Goal: Go to known website: Access a specific website the user already knows

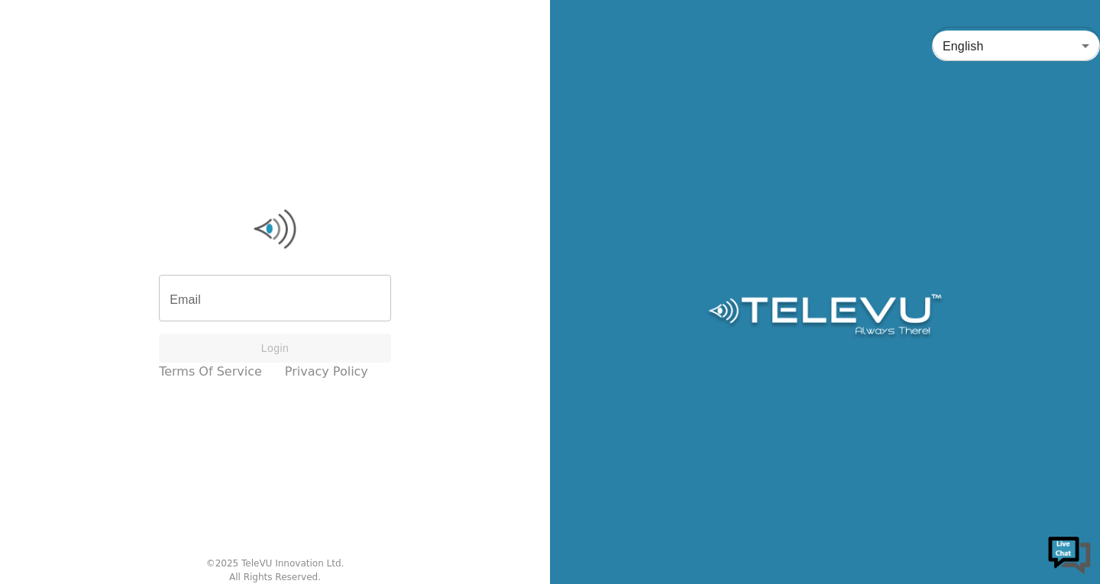
click at [297, 312] on input "Email" at bounding box center [275, 300] width 232 height 43
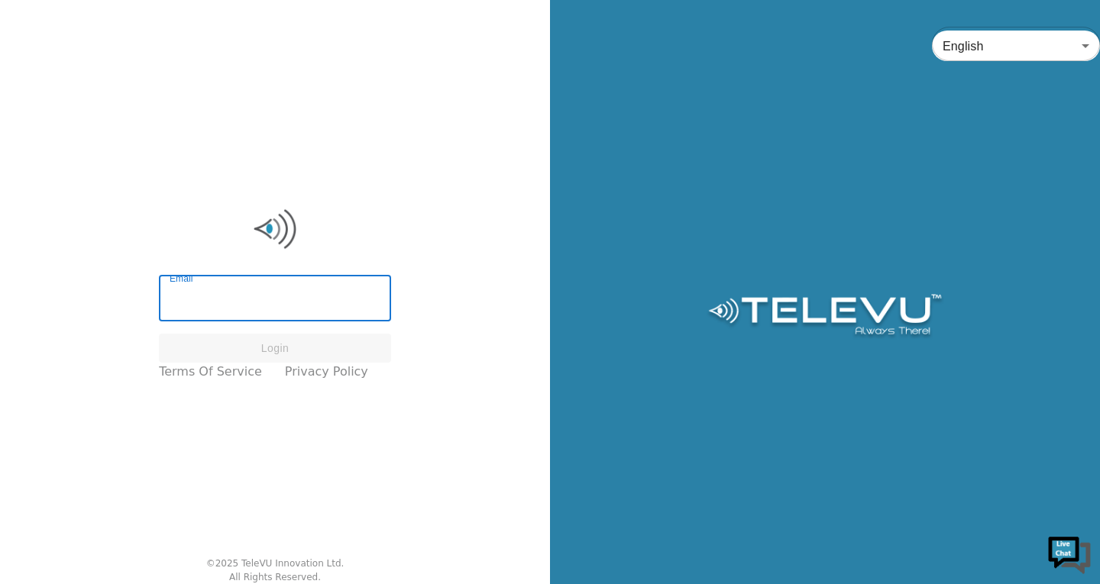
type input "[EMAIL_ADDRESS][DOMAIN_NAME]"
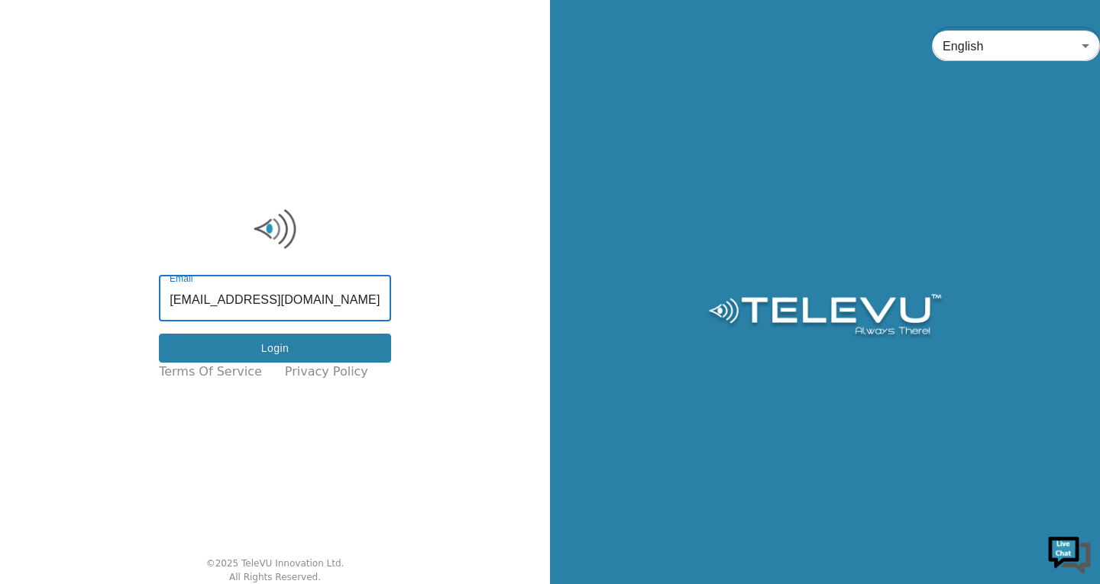
click at [293, 343] on button "Login" at bounding box center [275, 349] width 232 height 30
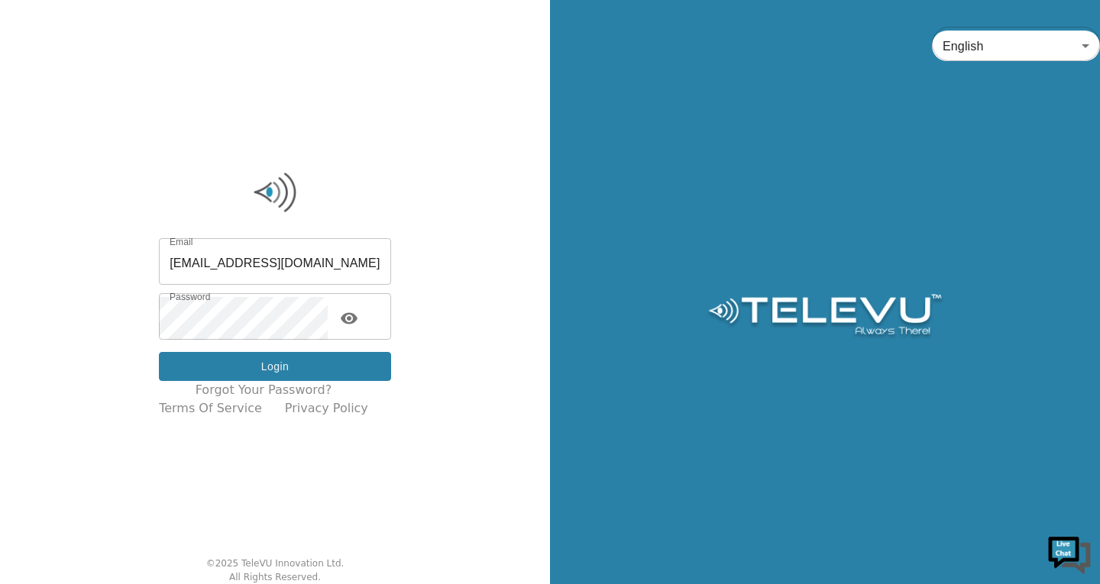
click at [268, 375] on button "Login" at bounding box center [275, 367] width 232 height 30
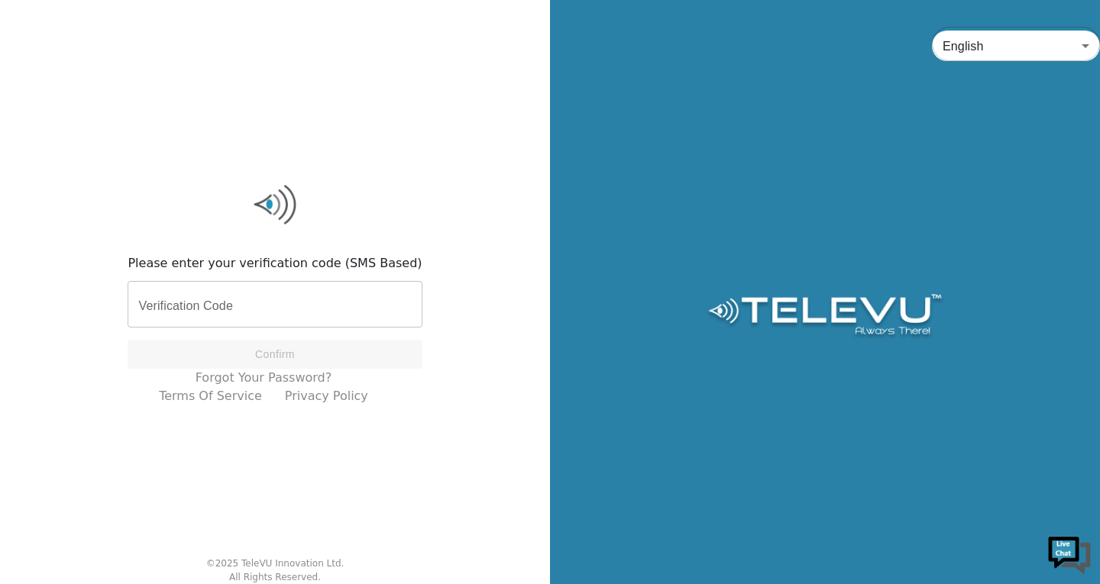
click at [282, 315] on input "Verification Code" at bounding box center [275, 306] width 294 height 43
click at [509, 182] on div "Please enter your verification code (SMS Based) Verification Code Verification …" at bounding box center [275, 292] width 550 height 584
click at [347, 306] on input "Verification Code" at bounding box center [275, 306] width 294 height 43
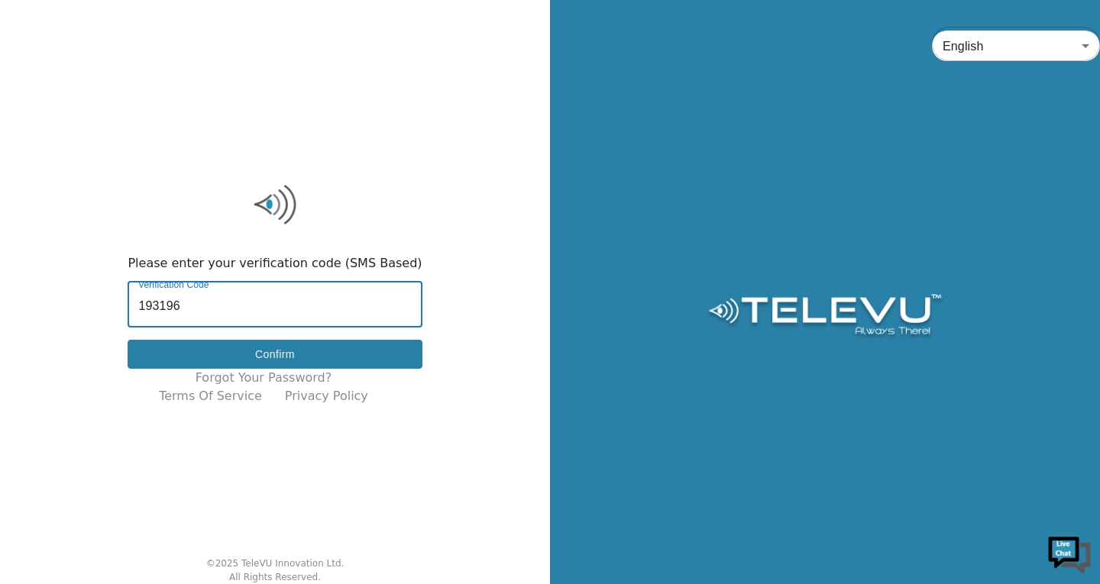
type input "193196"
click at [320, 344] on button "Confirm" at bounding box center [275, 355] width 294 height 30
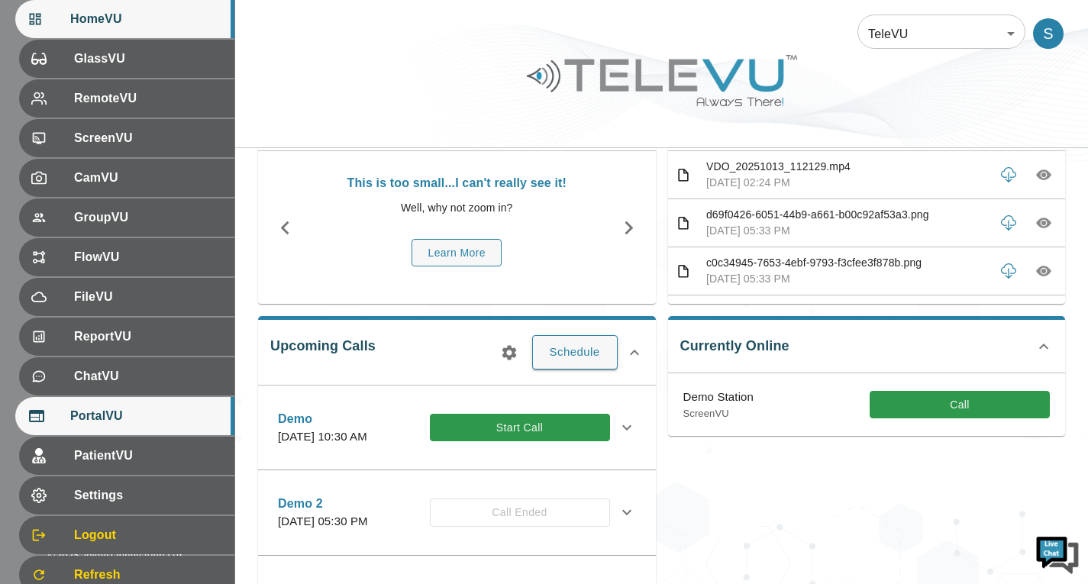
scroll to position [229, 0]
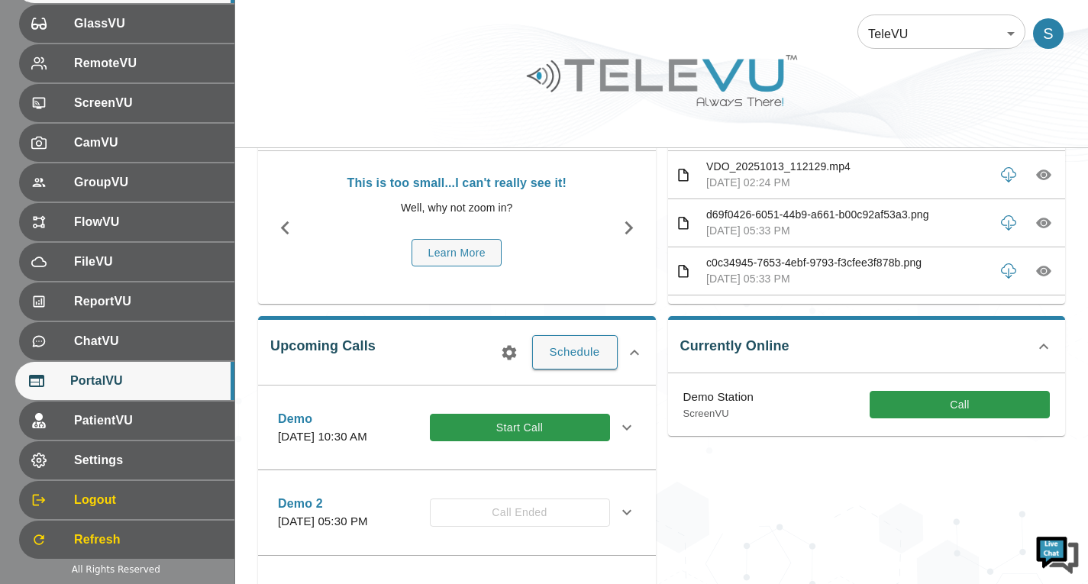
click at [153, 390] on div "PortalVU" at bounding box center [124, 381] width 219 height 38
